Goal: Task Accomplishment & Management: Manage account settings

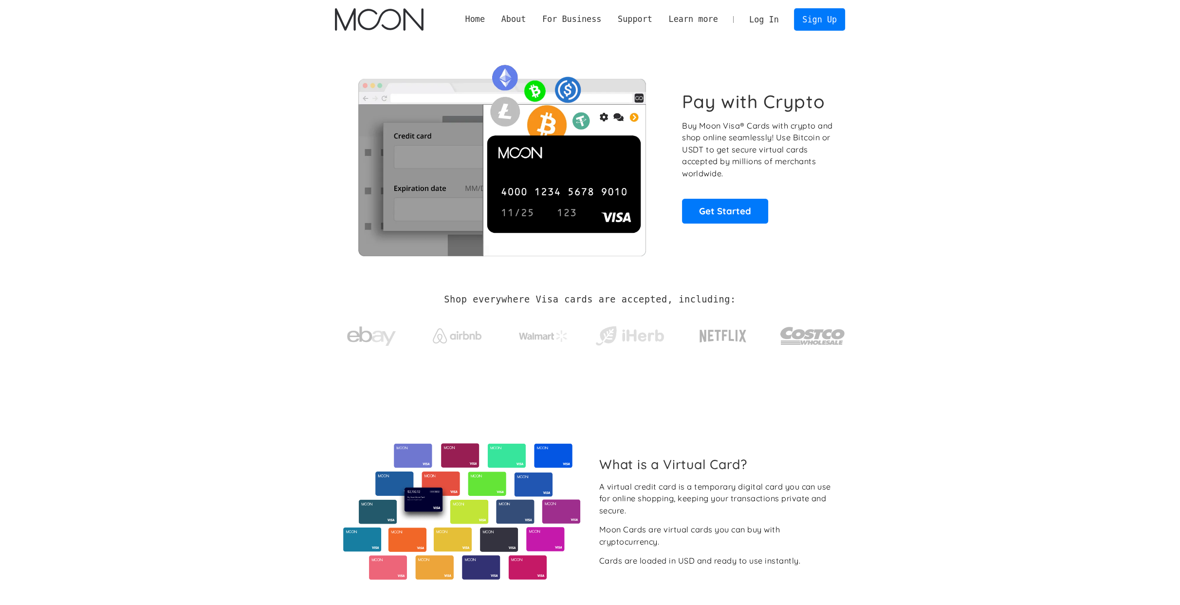
click at [774, 20] on link "Log In" at bounding box center [764, 19] width 46 height 21
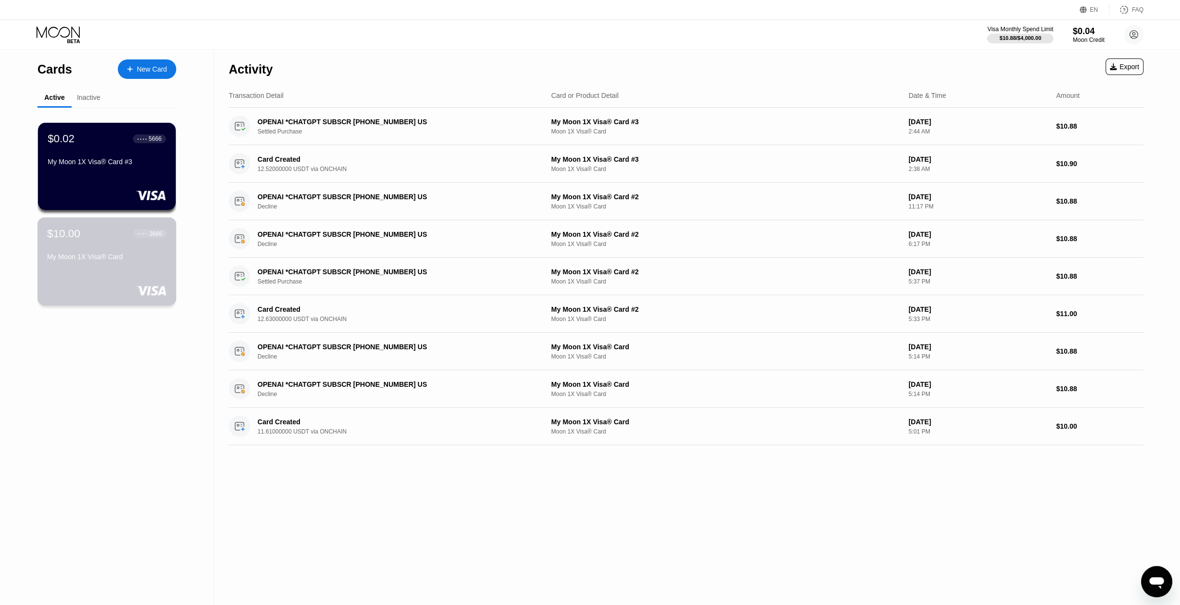
click at [136, 264] on div "My Moon 1X Visa® Card" at bounding box center [106, 259] width 119 height 12
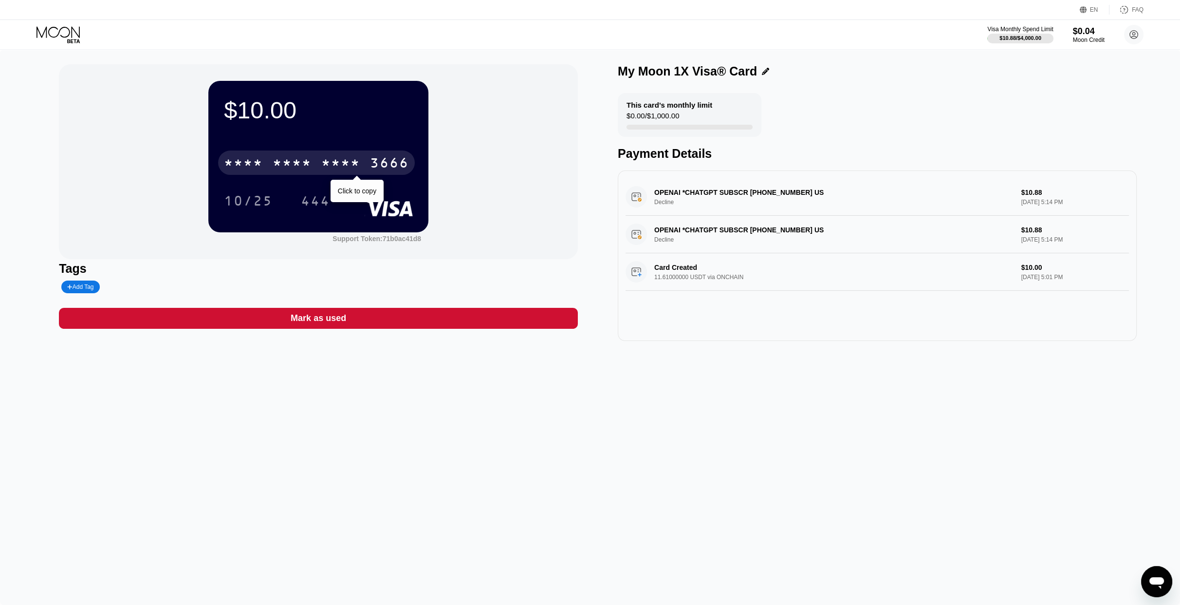
click at [306, 166] on div "* * * *" at bounding box center [292, 164] width 39 height 16
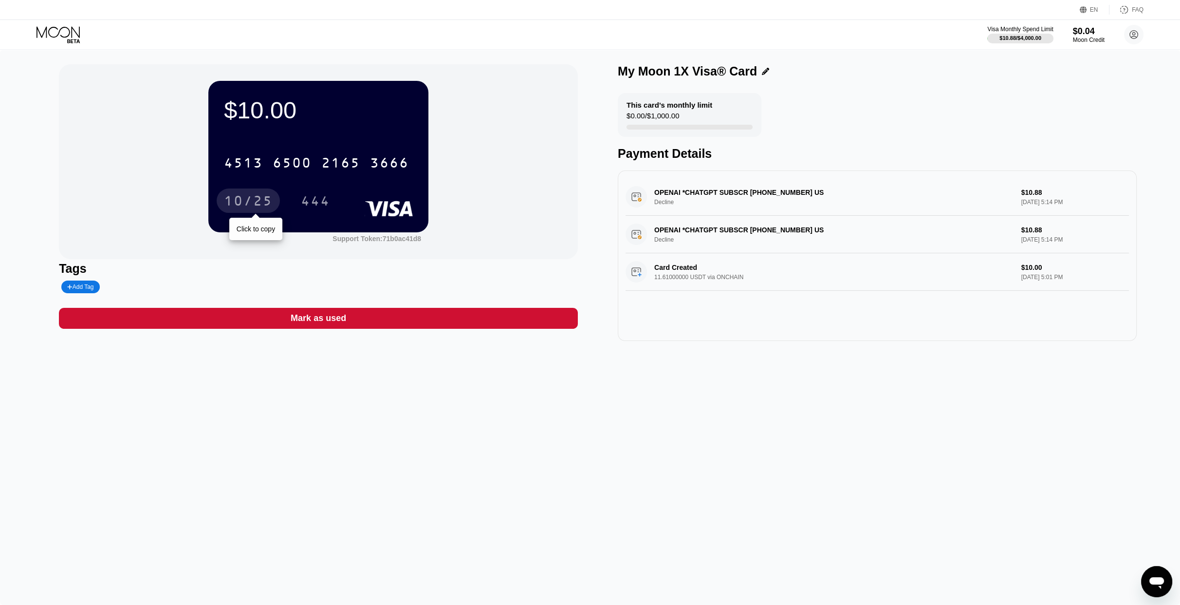
click at [248, 210] on div "10/25" at bounding box center [248, 202] width 49 height 16
drag, startPoint x: 1131, startPoint y: 37, endPoint x: 374, endPoint y: 242, distance: 784.1
click at [375, 239] on div "EN Language Select an item Save FAQ Visa Monthly Spend Limit $10.88 / $4,000.00…" at bounding box center [590, 302] width 1180 height 605
click at [1132, 35] on circle at bounding box center [1133, 34] width 19 height 19
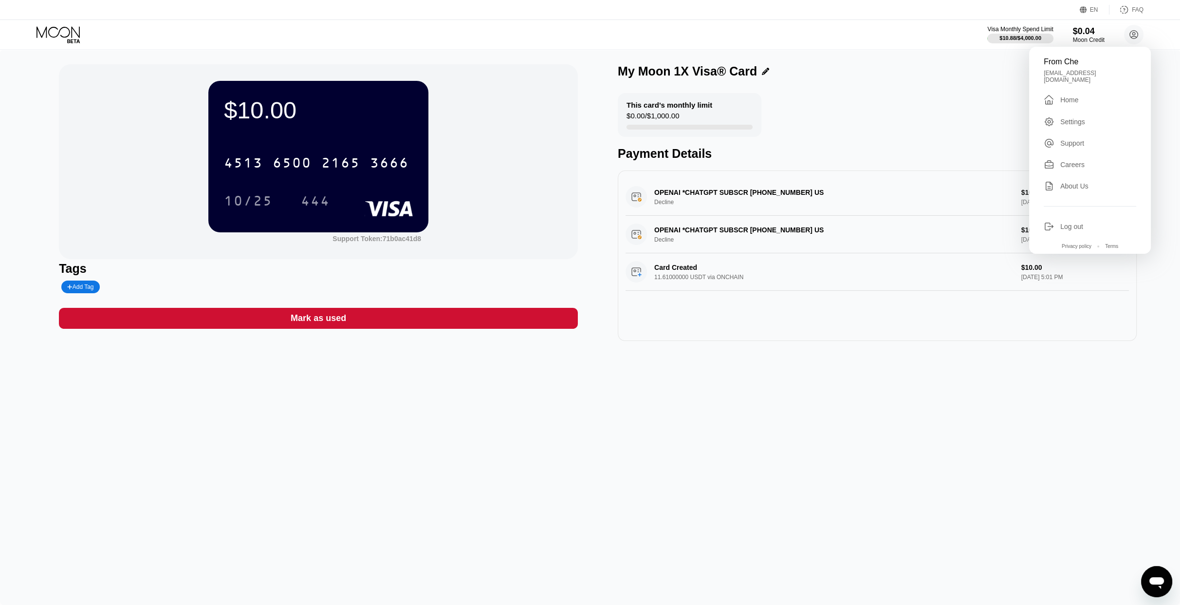
click at [381, 114] on div "$10.00" at bounding box center [318, 109] width 189 height 27
click at [421, 227] on div "$10.00 4513 6500 2165 3666 10/25 444" at bounding box center [318, 156] width 220 height 151
click at [399, 239] on div "Support Token: 71b0ac41d8" at bounding box center [376, 239] width 89 height 8
click at [1134, 36] on icon at bounding box center [1133, 34] width 5 height 5
click at [1105, 62] on div "From Che" at bounding box center [1090, 61] width 92 height 9
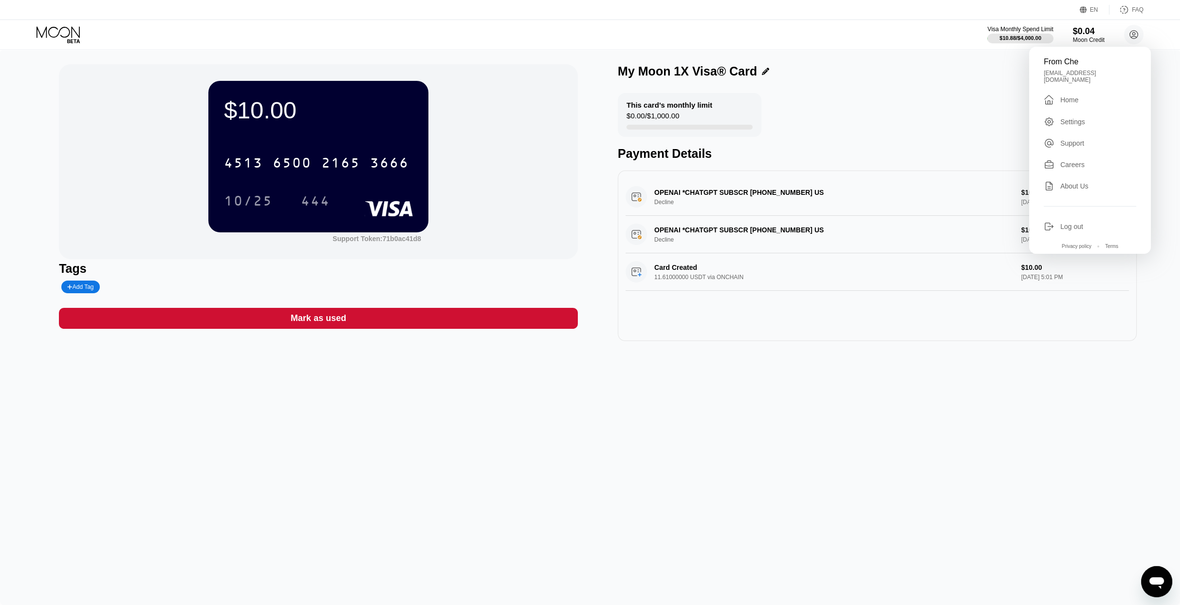
click at [1082, 63] on div "From Che" at bounding box center [1090, 61] width 92 height 9
drag, startPoint x: 1084, startPoint y: 62, endPoint x: 1037, endPoint y: 65, distance: 47.3
click at [1037, 65] on div "From Che [EMAIL_ADDRESS][DOMAIN_NAME]  Home Settings Support Careers About Us …" at bounding box center [1090, 150] width 122 height 207
copy div "From Che"
